Goal: Task Accomplishment & Management: Use online tool/utility

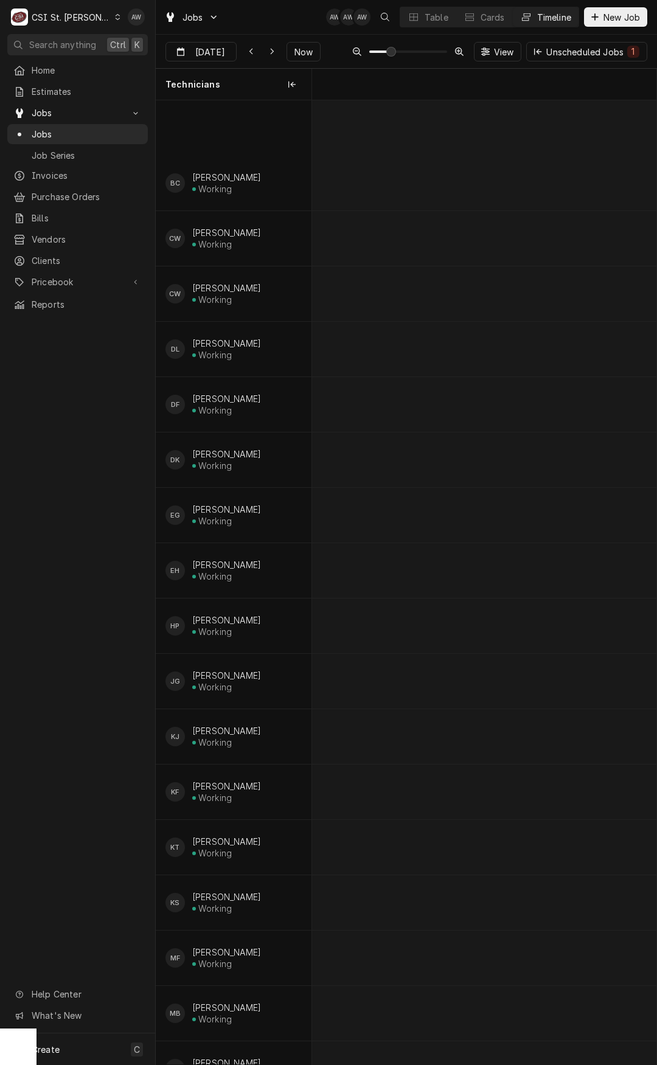
scroll to position [0, 6831]
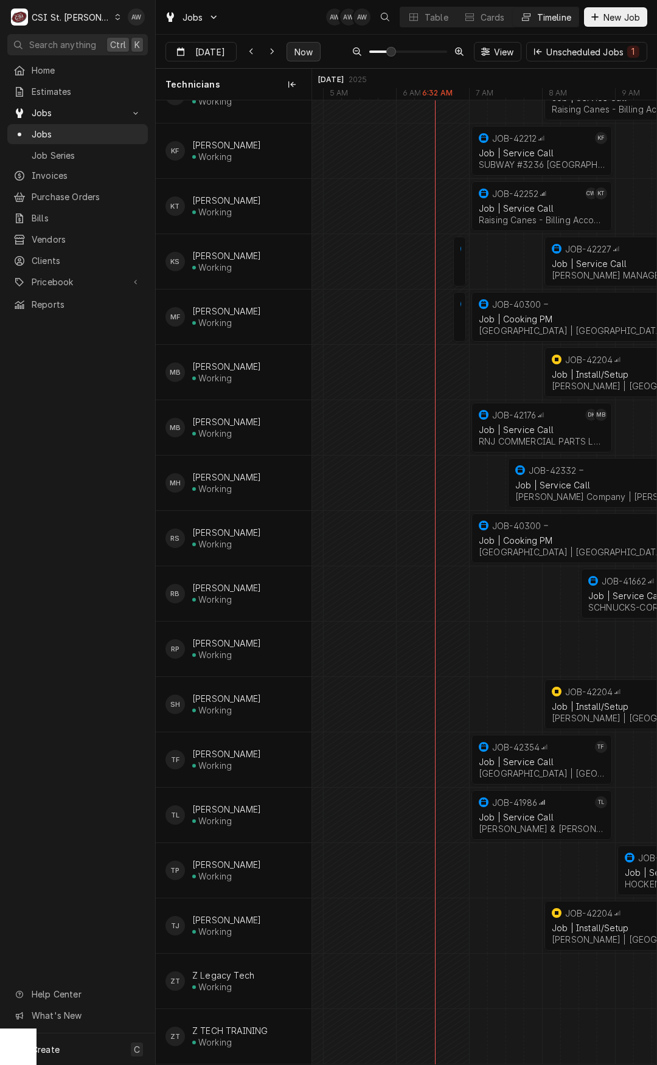
click at [310, 54] on span "Now" at bounding box center [303, 52] width 23 height 13
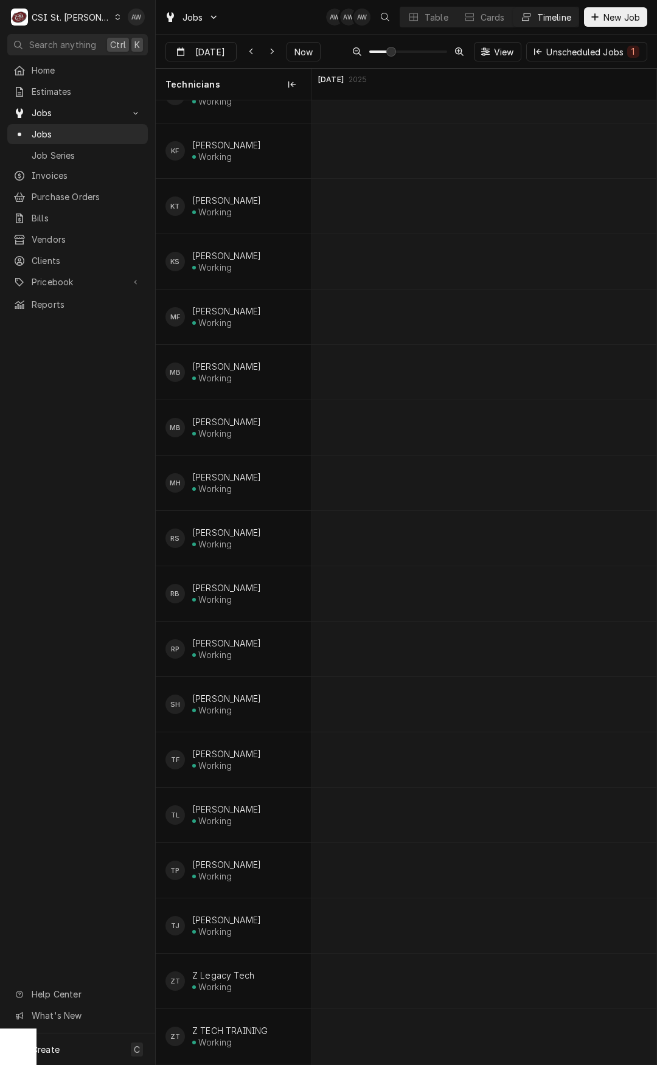
scroll to position [0, 5642]
type input "[DATE]"
click at [311, 49] on span "Now" at bounding box center [303, 52] width 23 height 13
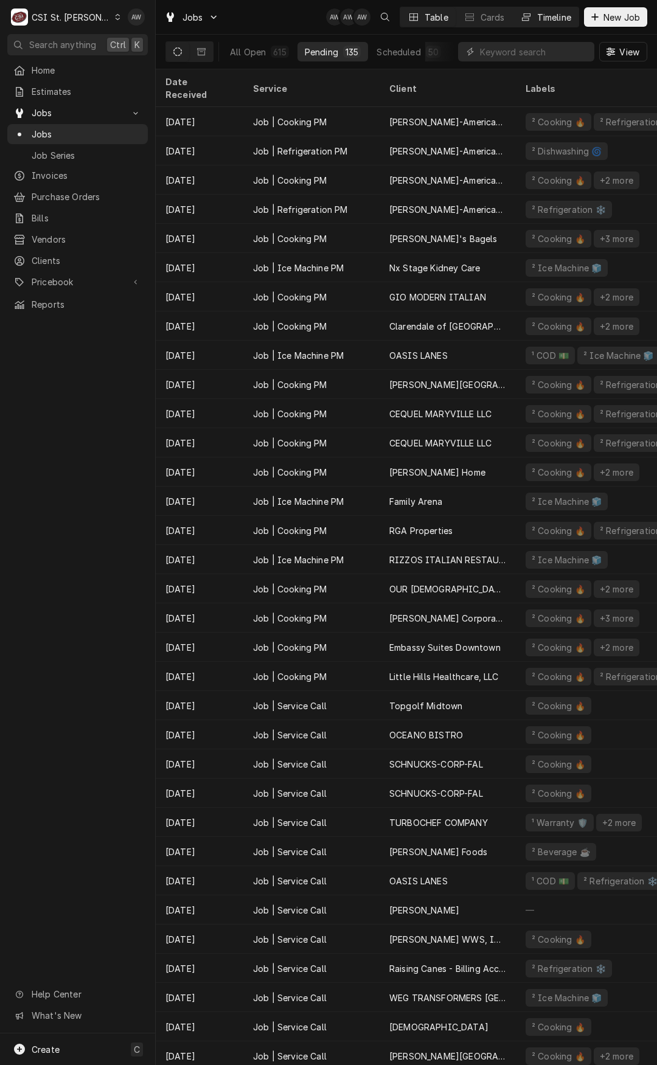
click at [530, 24] on button "Timeline" at bounding box center [546, 16] width 66 height 19
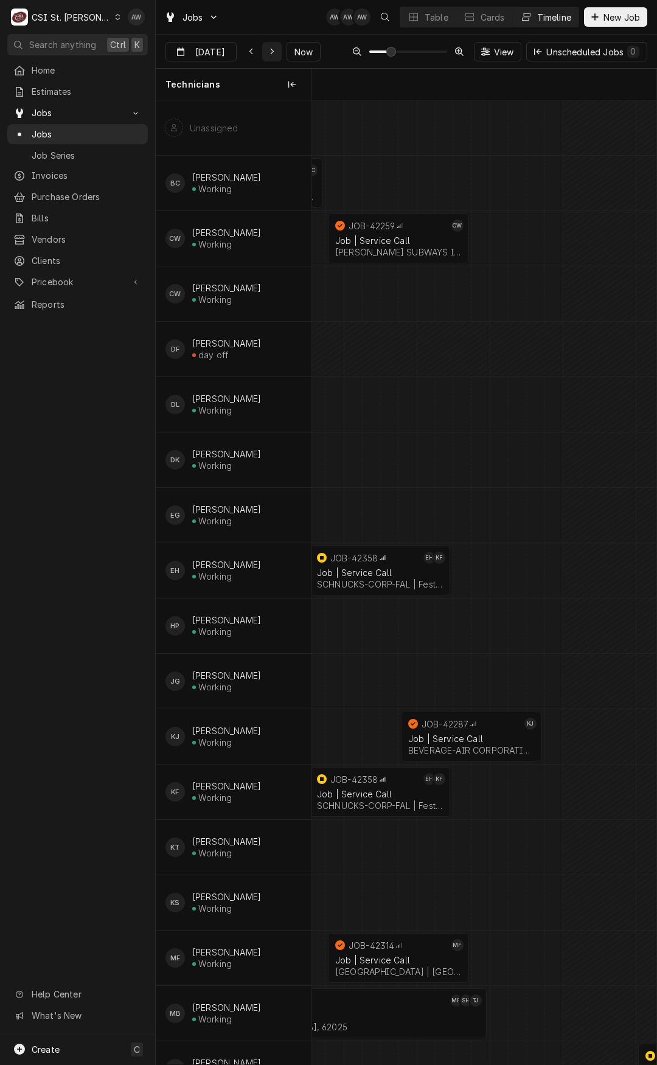
scroll to position [0, 6828]
click at [296, 49] on span "Now" at bounding box center [303, 52] width 23 height 13
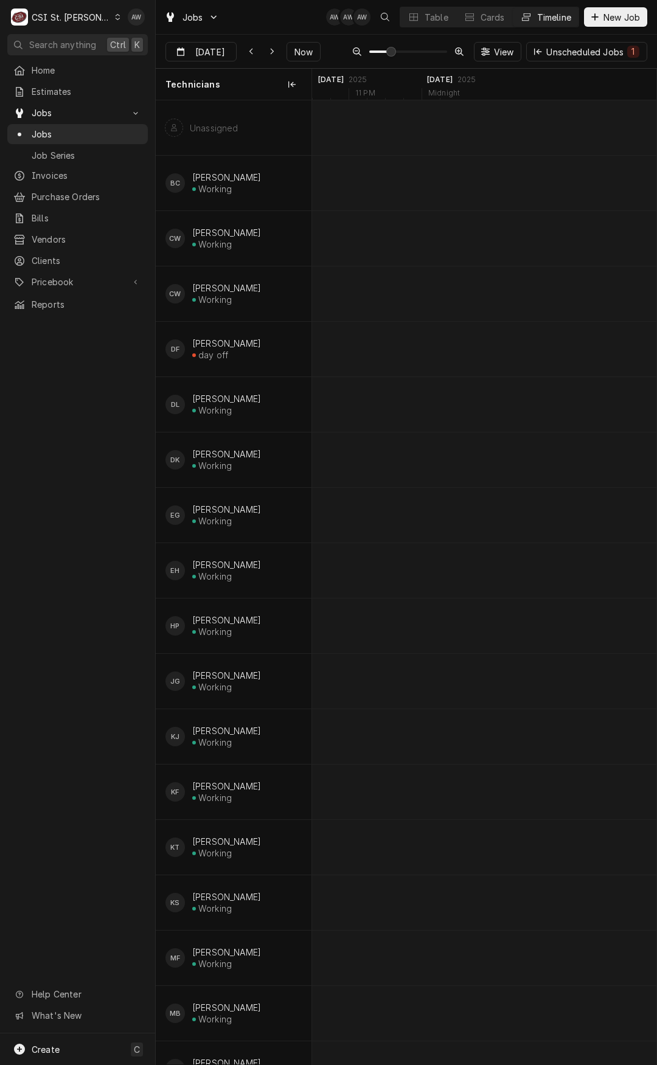
scroll to position [0, 7984]
type input "[DATE]"
